Goal: Task Accomplishment & Management: Complete application form

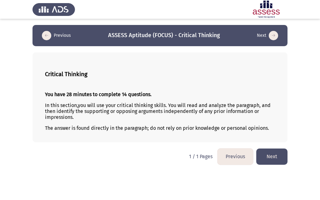
click at [272, 153] on button "Next" at bounding box center [271, 157] width 31 height 16
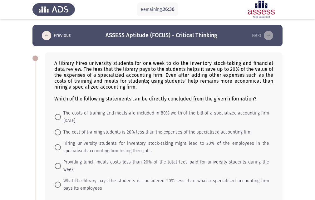
scroll to position [125, 0]
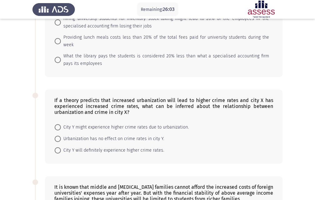
click at [104, 124] on span "City Y might experience higher crime rates due to urbanization." at bounding box center [125, 127] width 128 height 7
click at [61, 124] on input "City Y might experience higher crime rates due to urbanization." at bounding box center [58, 127] width 6 height 6
radio input "true"
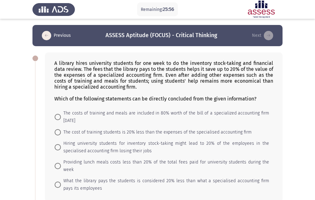
scroll to position [31, 0]
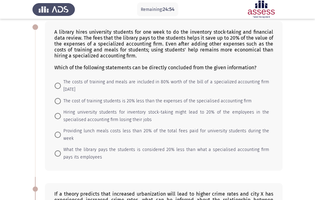
click at [119, 84] on span "The costs of training and meals are included in 80% worth of the bill of a spec…" at bounding box center [165, 85] width 208 height 15
click at [61, 84] on input "The costs of training and meals are included in 80% worth of the bill of a spec…" at bounding box center [58, 86] width 6 height 6
radio input "true"
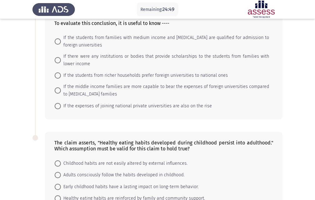
scroll to position [360, 0]
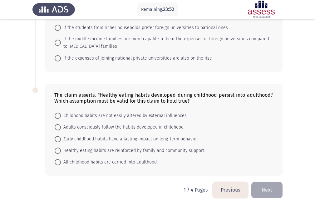
click at [65, 136] on span "Early childhood habits have a lasting impact on long-term behavior." at bounding box center [130, 139] width 138 height 7
click at [61, 136] on input "Early childhood habits have a lasting impact on long-term behavior." at bounding box center [58, 139] width 6 height 6
radio input "true"
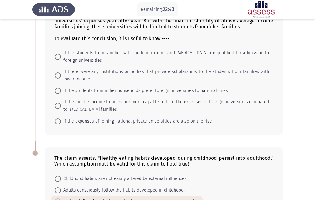
scroll to position [266, 0]
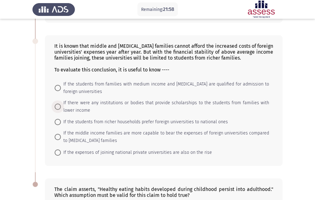
click at [96, 102] on span "If there were any institutions or bodies that provide scholarships to the stude…" at bounding box center [165, 106] width 208 height 15
click at [61, 104] on input "If there were any institutions or bodies that provide scholarships to the stude…" at bounding box center [58, 107] width 6 height 6
radio input "true"
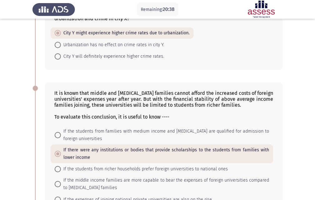
scroll to position [359, 0]
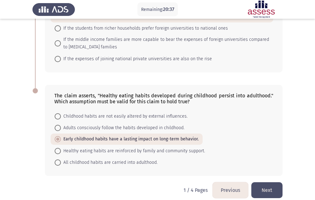
click at [270, 183] on button "Next" at bounding box center [266, 190] width 31 height 16
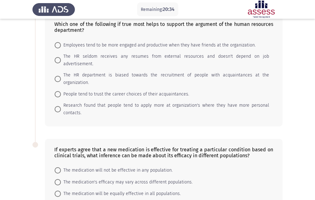
scroll to position [430, 0]
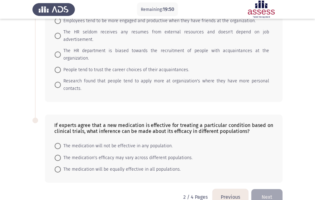
drag, startPoint x: 137, startPoint y: 110, endPoint x: 162, endPoint y: 115, distance: 25.5
click at [162, 122] on div "If experts agree that a new medication is effective for treating a particular c…" at bounding box center [163, 128] width 219 height 12
click at [115, 154] on span "The medication's efficacy may vary across different populations." at bounding box center [127, 157] width 132 height 7
click at [61, 155] on input "The medication's efficacy may vary across different populations." at bounding box center [58, 158] width 6 height 6
radio input "true"
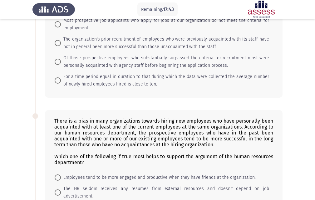
scroll to position [367, 0]
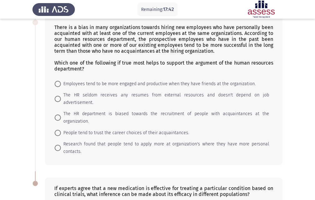
click at [137, 87] on span "Employees tend to be more engaged and productive when they have friends at the …" at bounding box center [158, 83] width 195 height 7
click at [61, 87] on input "Employees tend to be more engaged and productive when they have friends at the …" at bounding box center [58, 84] width 6 height 6
radio input "true"
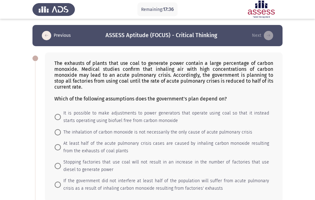
scroll to position [31, 0]
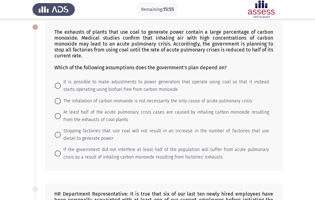
click at [82, 112] on span "At least half of the acute pulmonary crisis cases are caused by inhaling carbon…" at bounding box center [165, 116] width 208 height 15
click at [61, 113] on input "At least half of the acute pulmonary crisis cases are caused by inhaling carbon…" at bounding box center [58, 116] width 6 height 6
radio input "true"
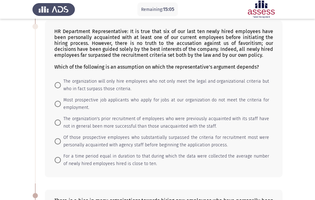
scroll to position [180, 0]
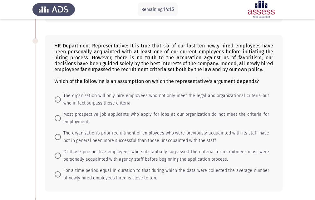
click at [80, 158] on span "Of those prospective employees who substantially surpassed the criteria for rec…" at bounding box center [165, 155] width 208 height 15
click at [61, 158] on input "Of those prospective employees who substantially surpassed the criteria for rec…" at bounding box center [58, 156] width 6 height 6
radio input "true"
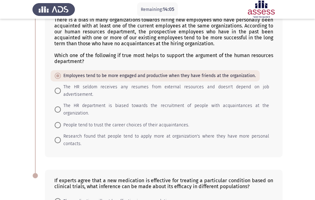
scroll to position [429, 0]
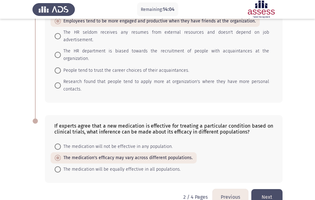
click at [263, 189] on button "Next" at bounding box center [266, 197] width 31 height 16
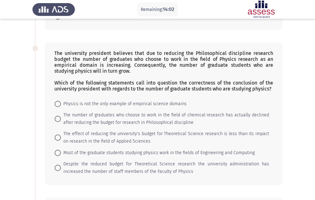
scroll to position [378, 0]
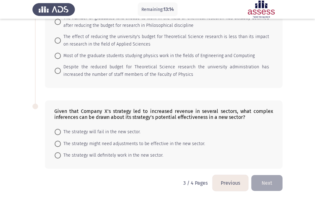
click at [79, 142] on span "The strategy might need adjustments to be effective in the new sector." at bounding box center [133, 143] width 144 height 7
click at [61, 142] on input "The strategy might need adjustments to be effective in the new sector." at bounding box center [58, 144] width 6 height 6
radio input "true"
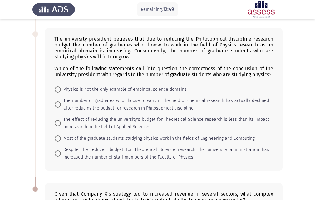
scroll to position [284, 0]
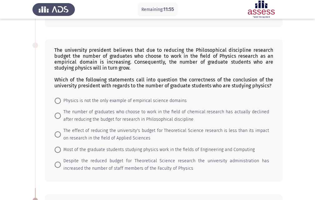
click at [82, 148] on span "Most of the graduate students studying physics work in the fields of Engineerin…" at bounding box center [158, 149] width 194 height 7
click at [61, 148] on input "Most of the graduate students studying physics work in the fields of Engineerin…" at bounding box center [58, 150] width 6 height 6
radio input "true"
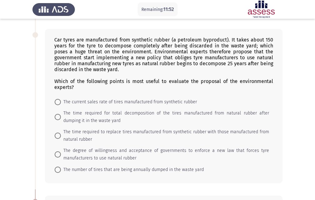
scroll to position [127, 0]
click at [100, 170] on span "The number of tires that are being annually dumped in the waste yard" at bounding box center [132, 169] width 143 height 7
click at [61, 170] on input "The number of tires that are being annually dumped in the waste yard" at bounding box center [58, 170] width 6 height 6
radio input "true"
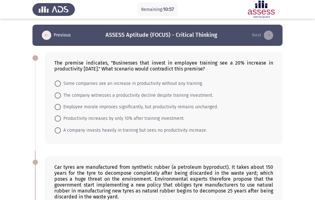
scroll to position [0, 0]
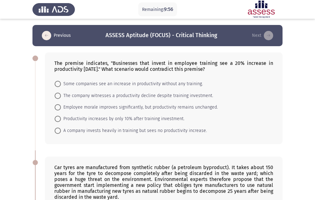
click at [132, 131] on span "A company invests heavily in training but sees no productivity increase." at bounding box center [134, 130] width 146 height 7
click at [61, 131] on input "A company invests heavily in training but sees no productivity increase." at bounding box center [58, 131] width 6 height 6
radio input "true"
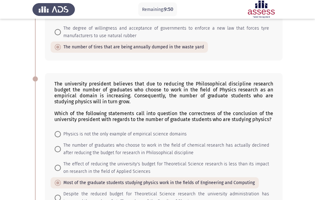
scroll to position [377, 0]
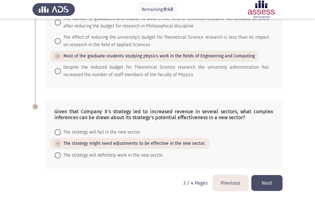
click at [266, 181] on button "Next" at bounding box center [266, 183] width 31 height 16
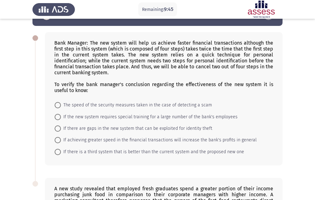
scroll to position [31, 0]
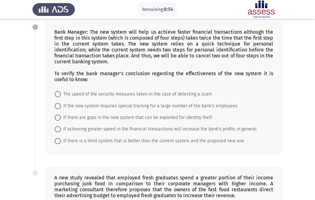
click at [188, 128] on span "If achieving greater speed in the financial transactions will increase the bank…" at bounding box center [159, 129] width 196 height 7
click at [61, 128] on input "If achieving greater speed in the financial transactions will increase the bank…" at bounding box center [58, 129] width 6 height 6
radio input "true"
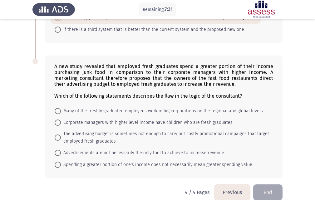
scroll to position [151, 0]
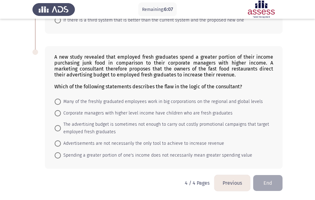
click at [118, 151] on mat-radio-button "Spending a greater portion of one's income does not necessarily mean greater sp…" at bounding box center [154, 155] width 206 height 12
click at [82, 152] on span "Spending a greater portion of one's income does not necessarily mean greater sp…" at bounding box center [156, 155] width 191 height 7
click at [61, 152] on input "Spending a greater portion of one's income does not necessarily mean greater sp…" at bounding box center [58, 155] width 6 height 6
radio input "true"
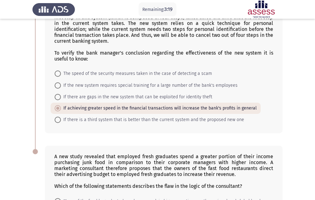
scroll to position [151, 0]
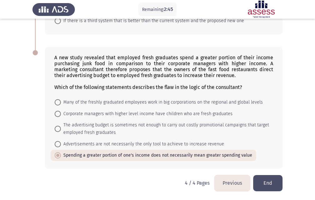
click at [267, 180] on button "End" at bounding box center [267, 183] width 29 height 16
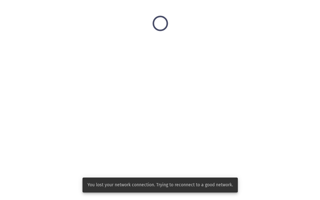
scroll to position [0, 0]
